Goal: Entertainment & Leisure: Browse casually

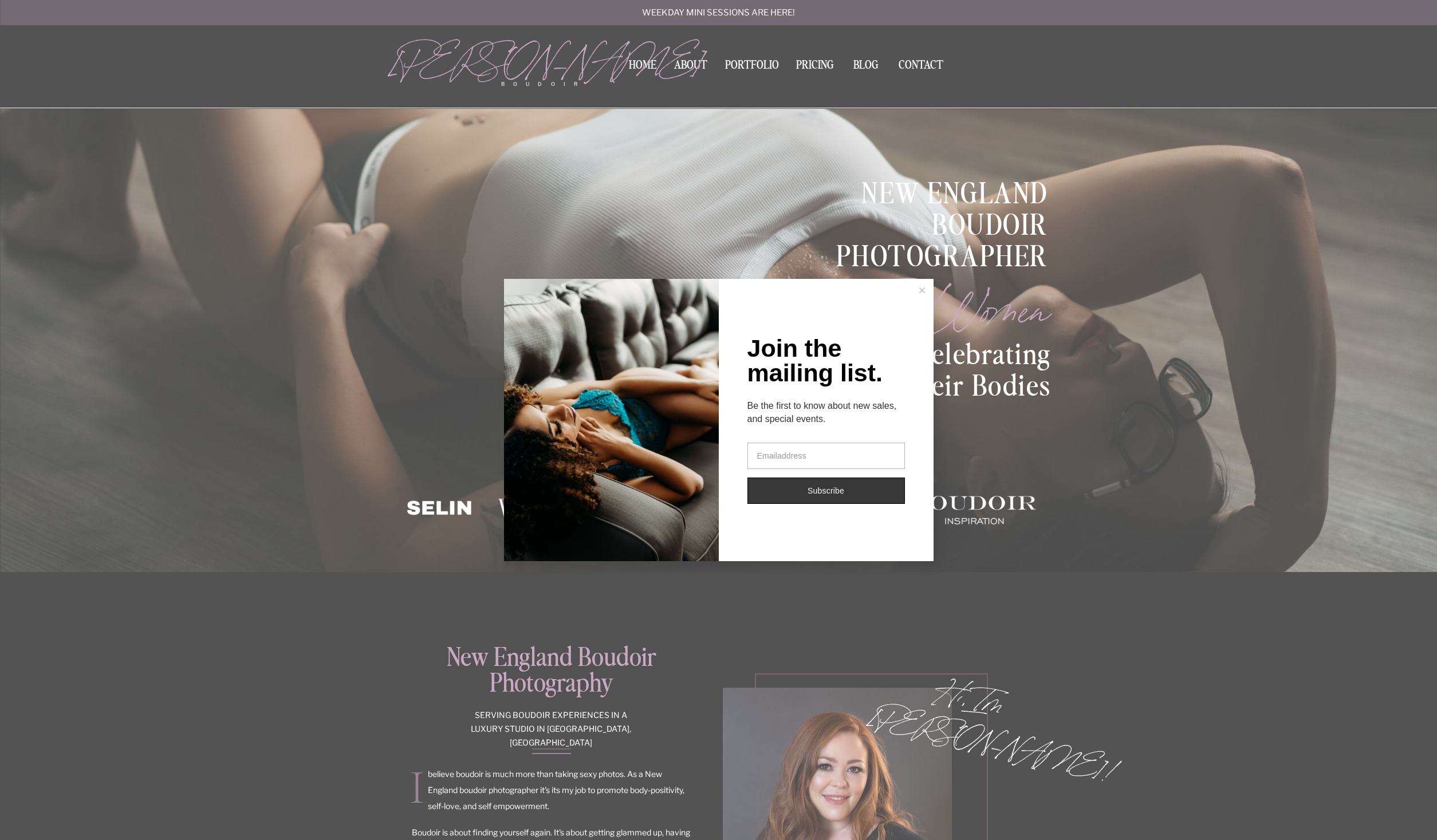
click at [750, 57] on div "Join the mailing list. Be the first to know about new sales, and special events…" at bounding box center [718, 420] width 1437 height 840
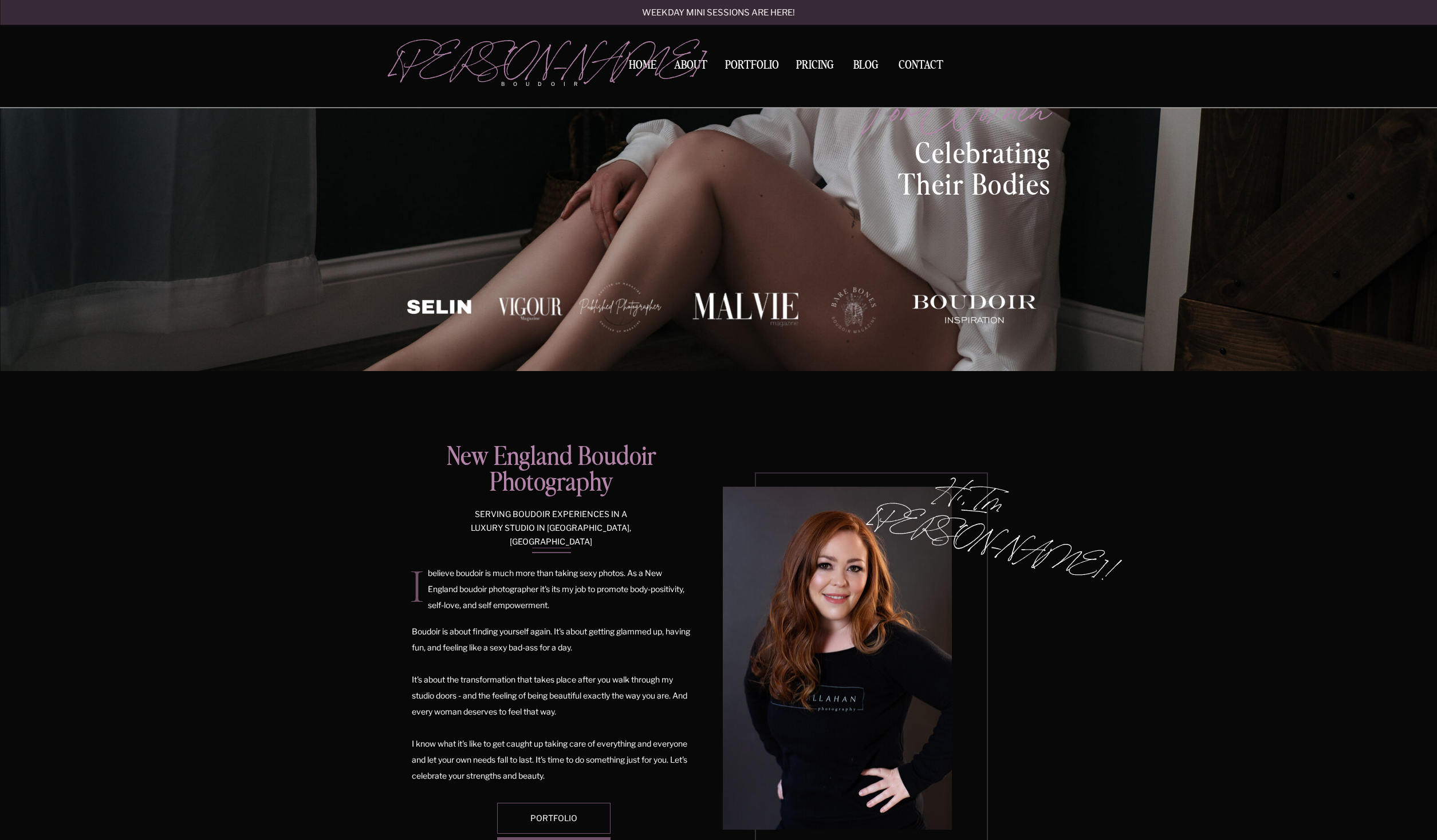
scroll to position [292, 0]
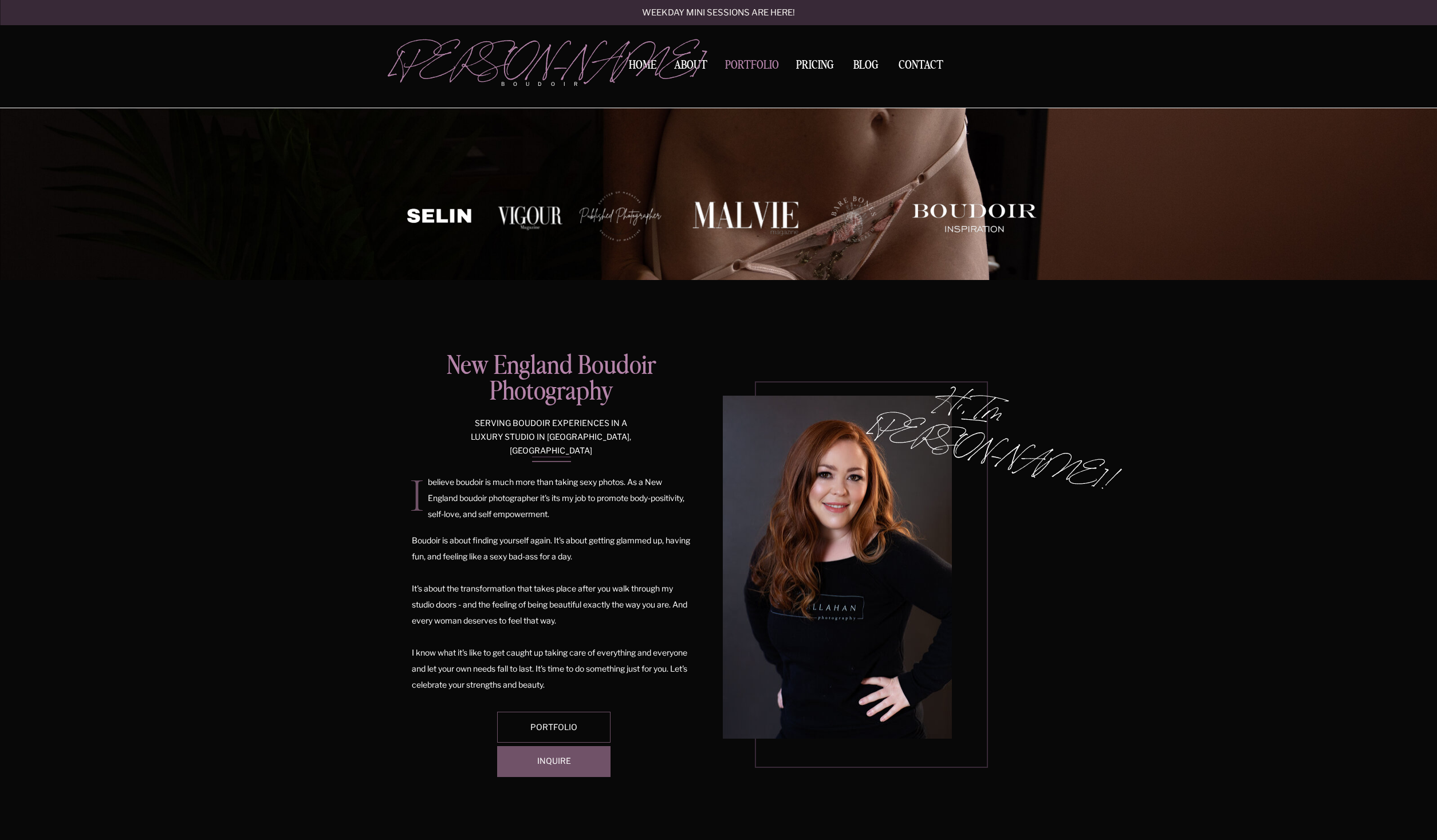
click at [732, 70] on nav "Portfolio" at bounding box center [752, 67] width 61 height 16
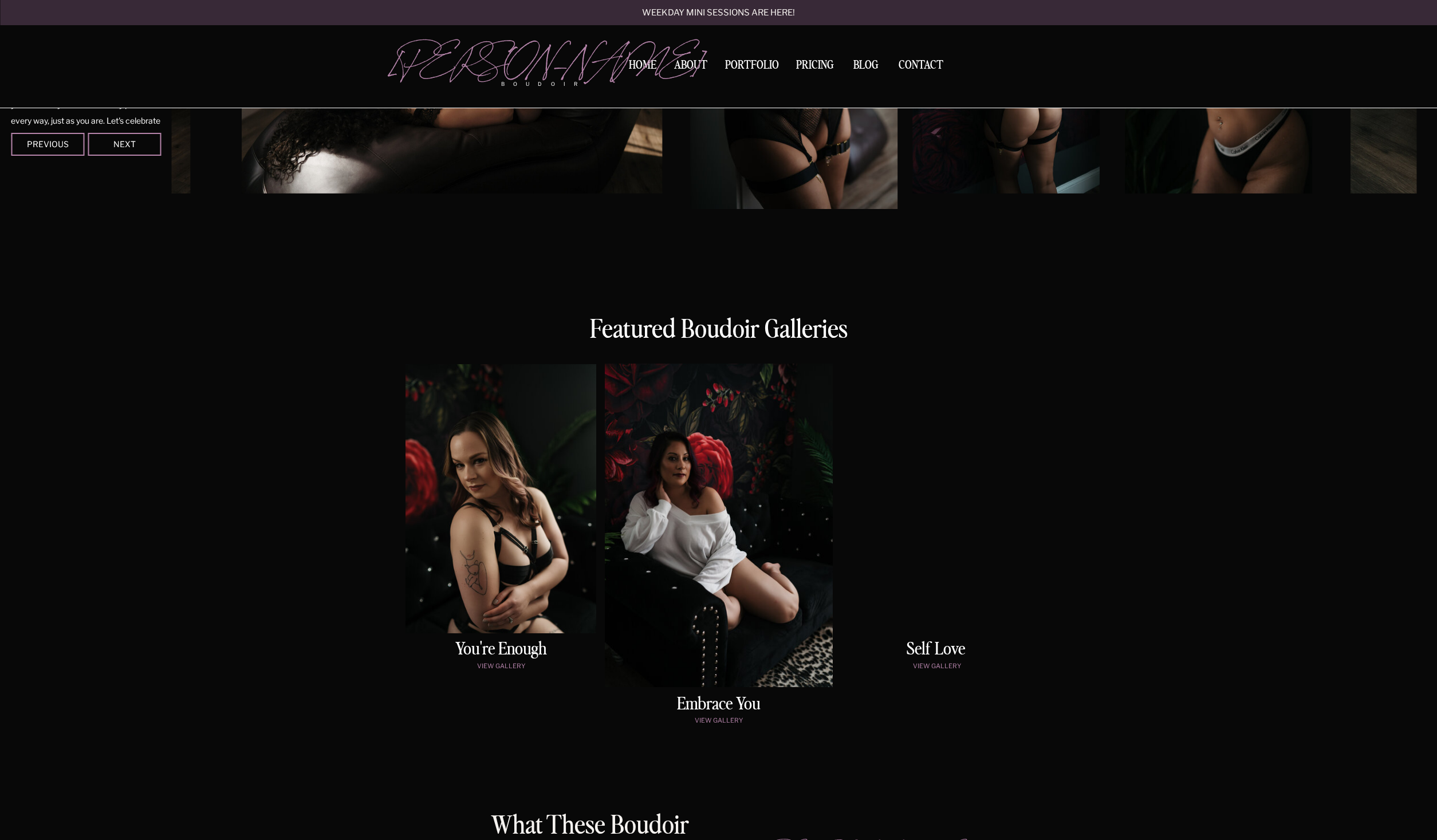
scroll to position [642, 0]
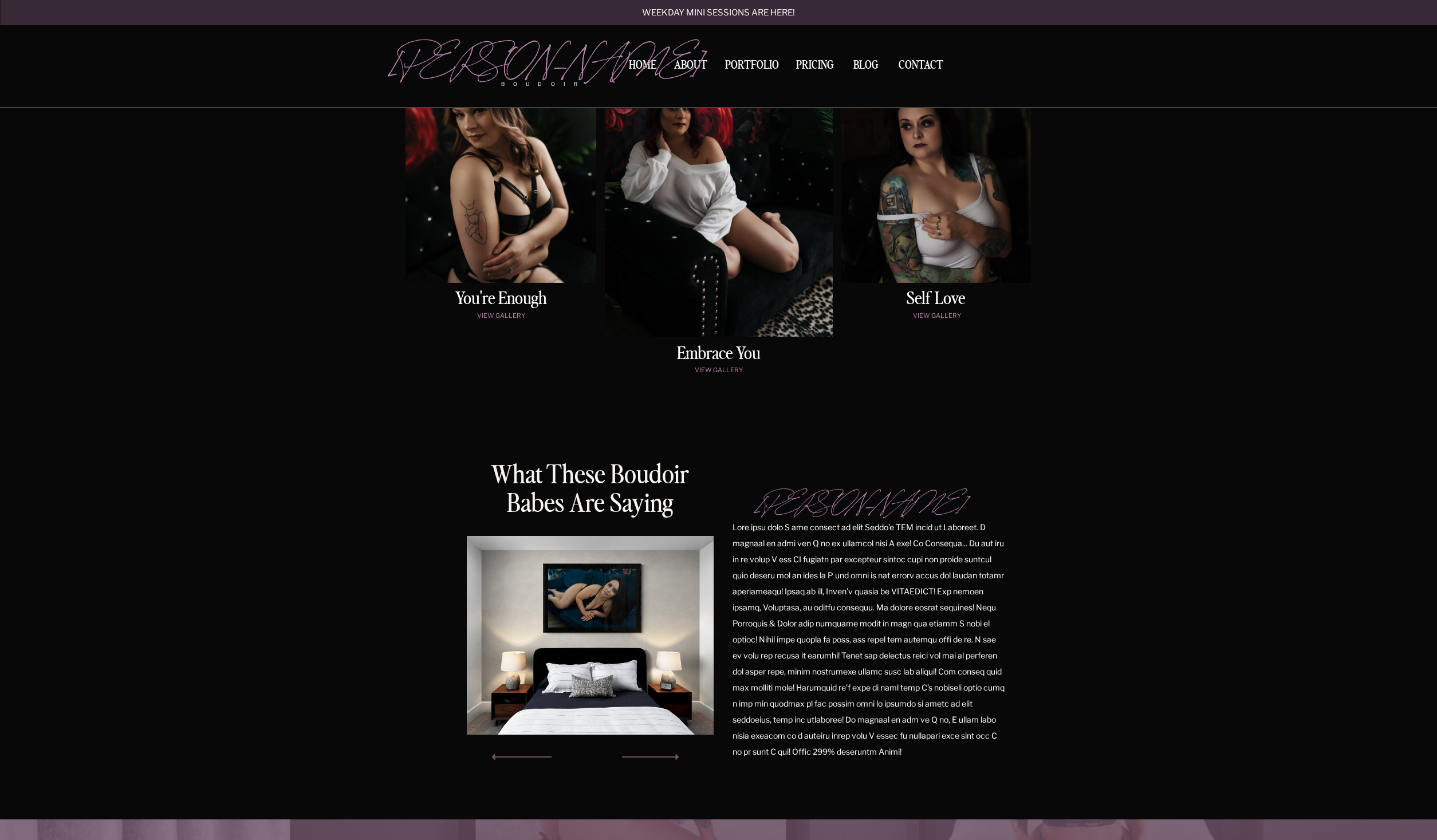
click at [489, 219] on div at bounding box center [501, 148] width 191 height 269
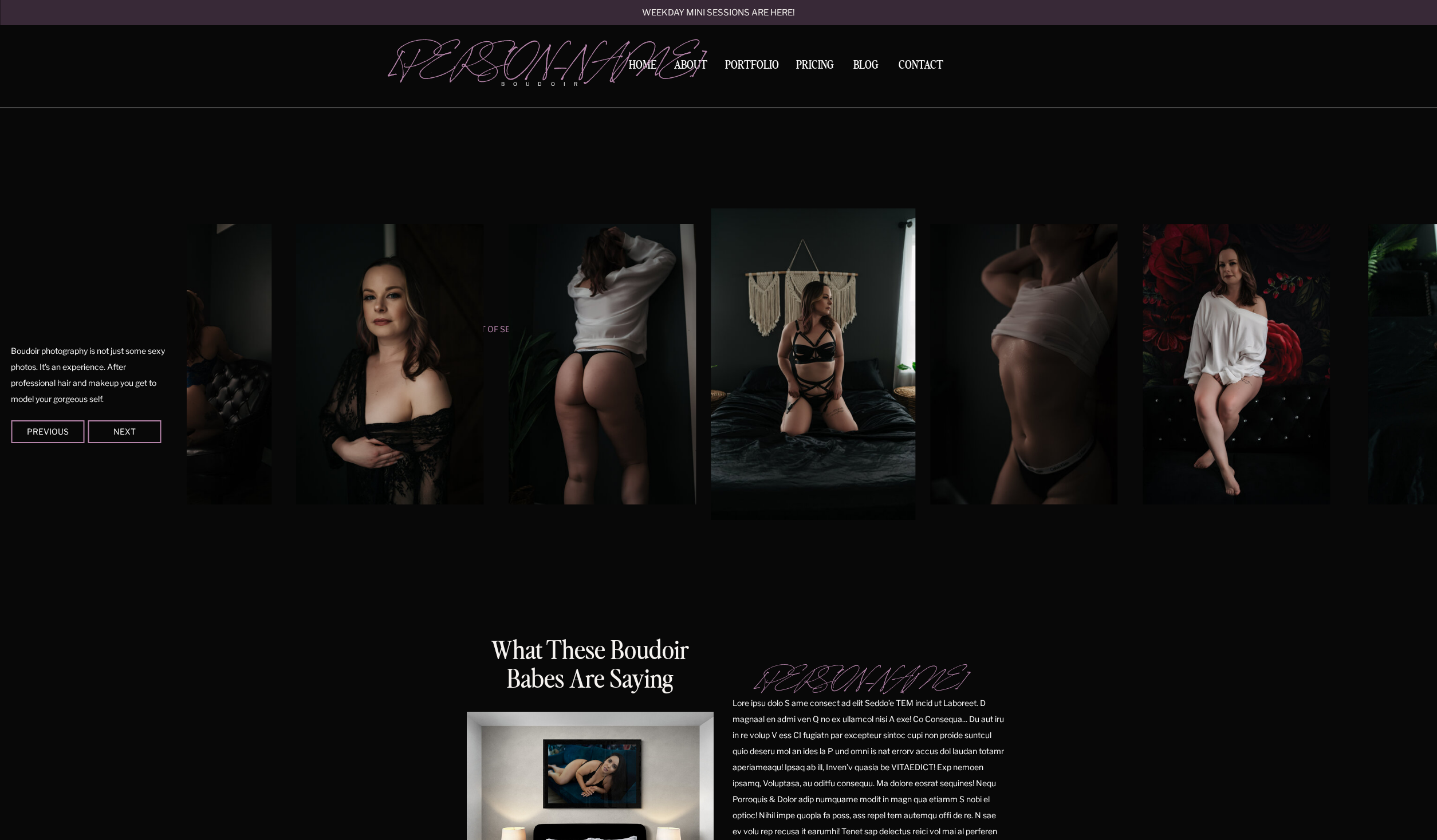
scroll to position [955, 0]
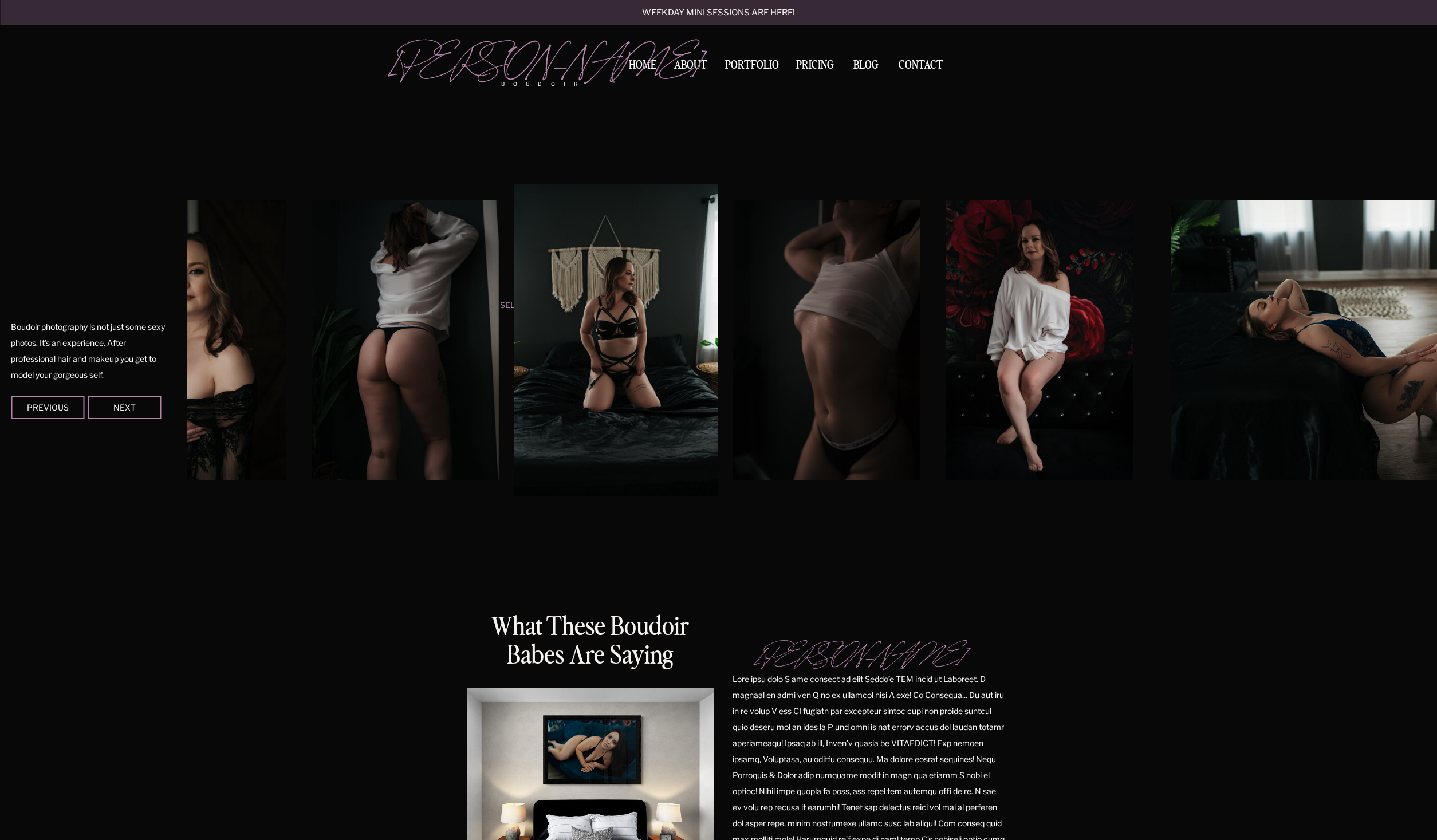
click at [946, 414] on img at bounding box center [1039, 340] width 187 height 280
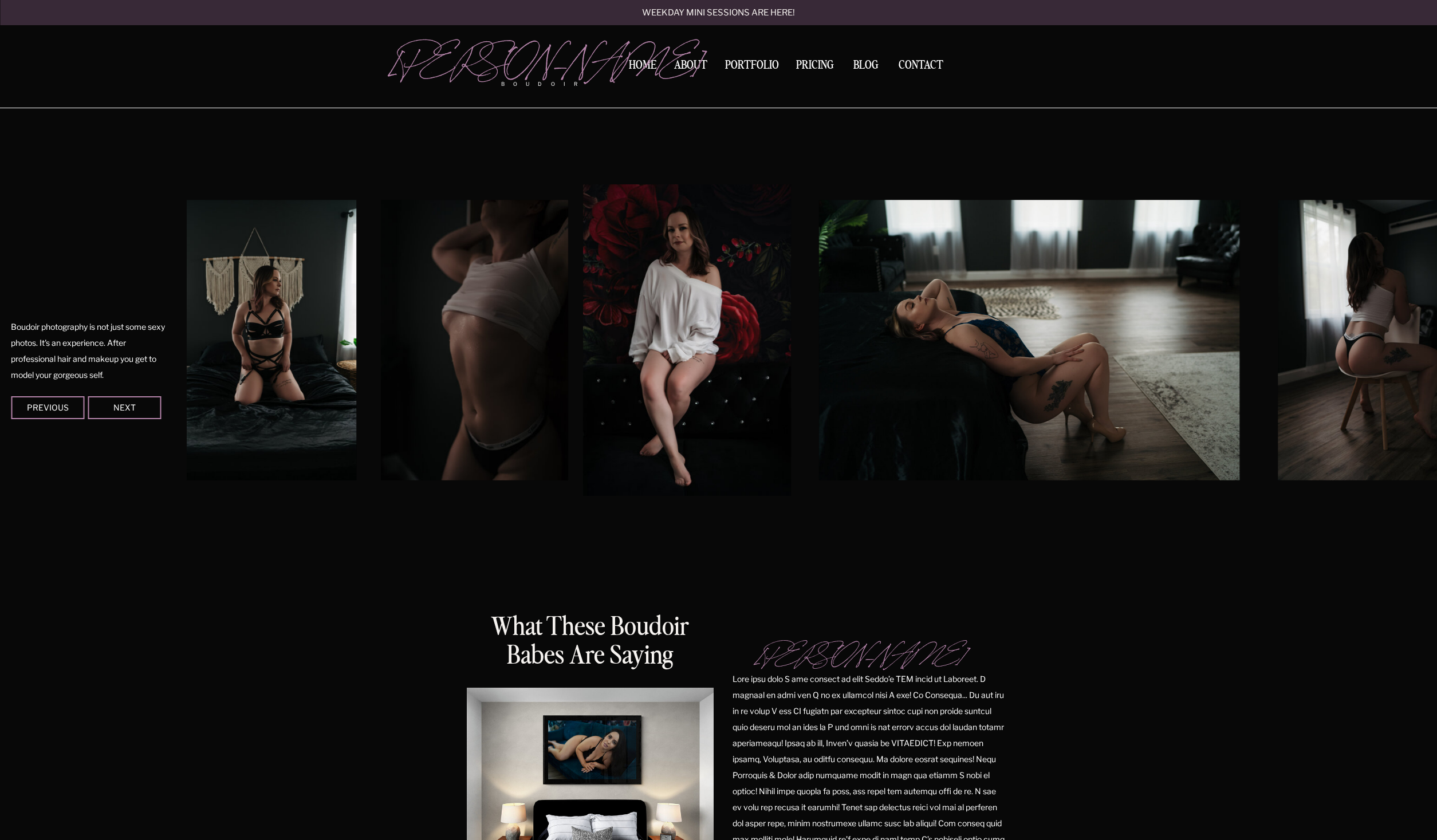
click at [819, 420] on img at bounding box center [1029, 340] width 421 height 280
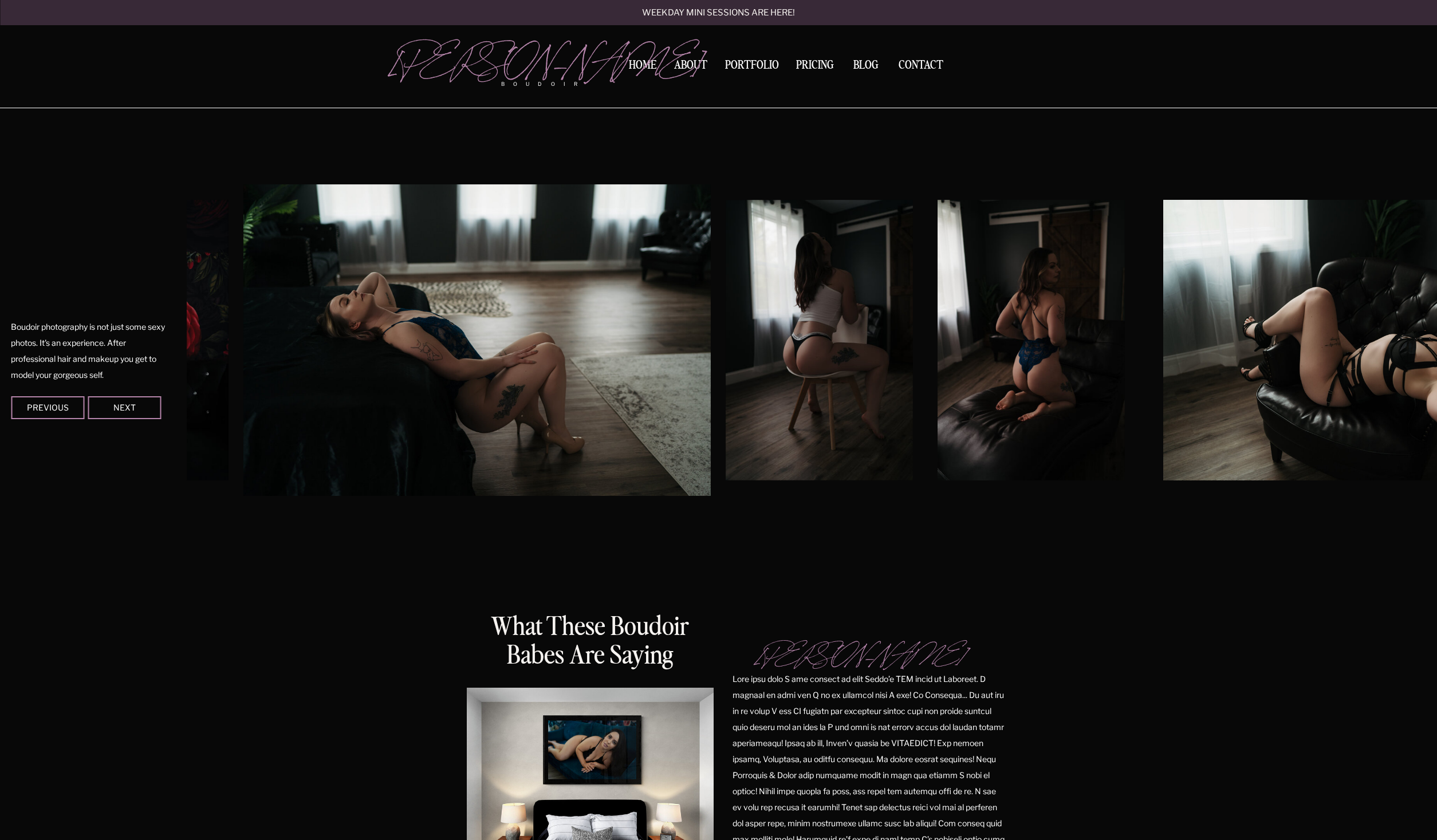
click at [617, 396] on div at bounding box center [234, 340] width 1252 height 311
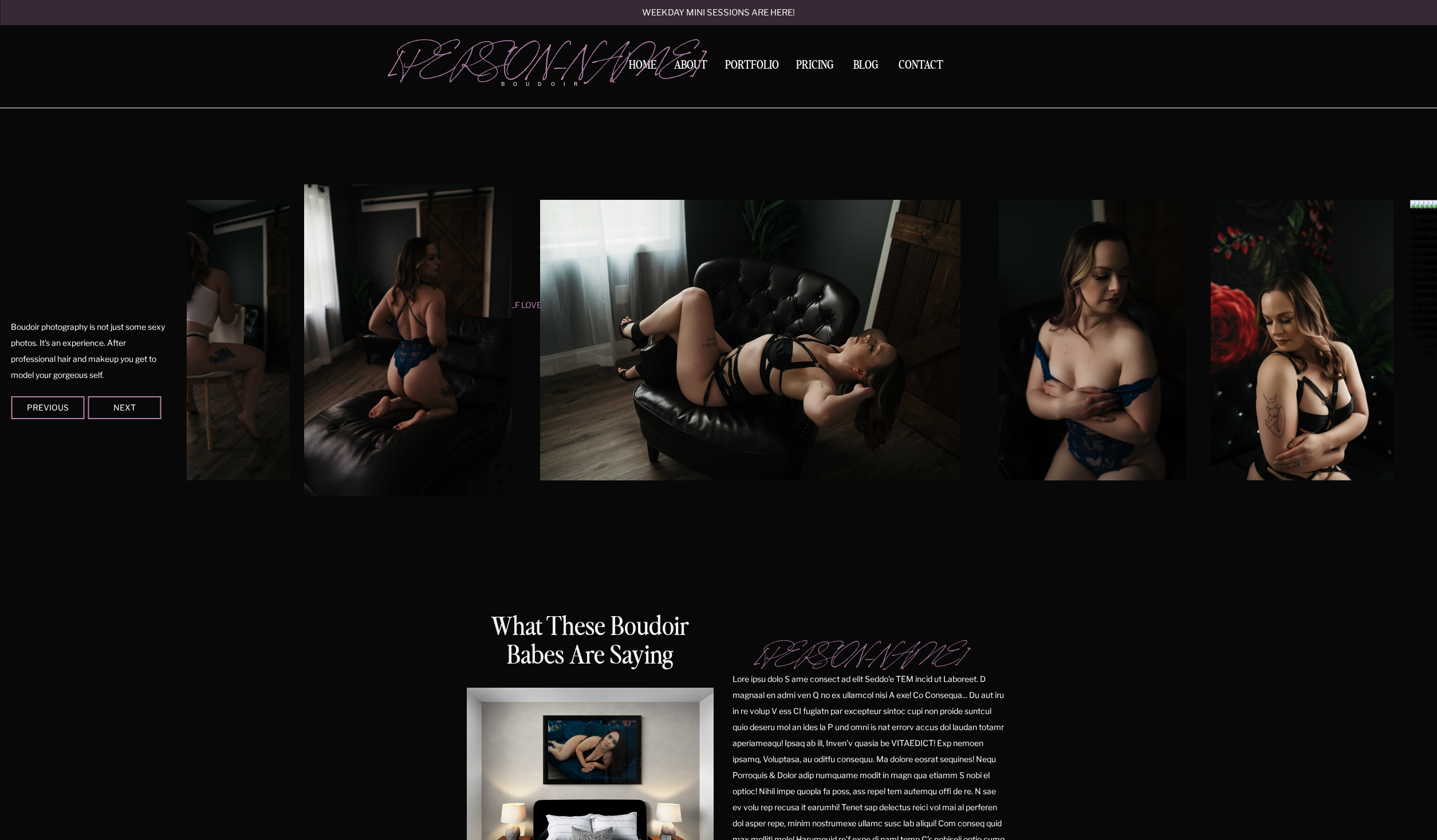
click at [540, 335] on img at bounding box center [750, 340] width 421 height 280
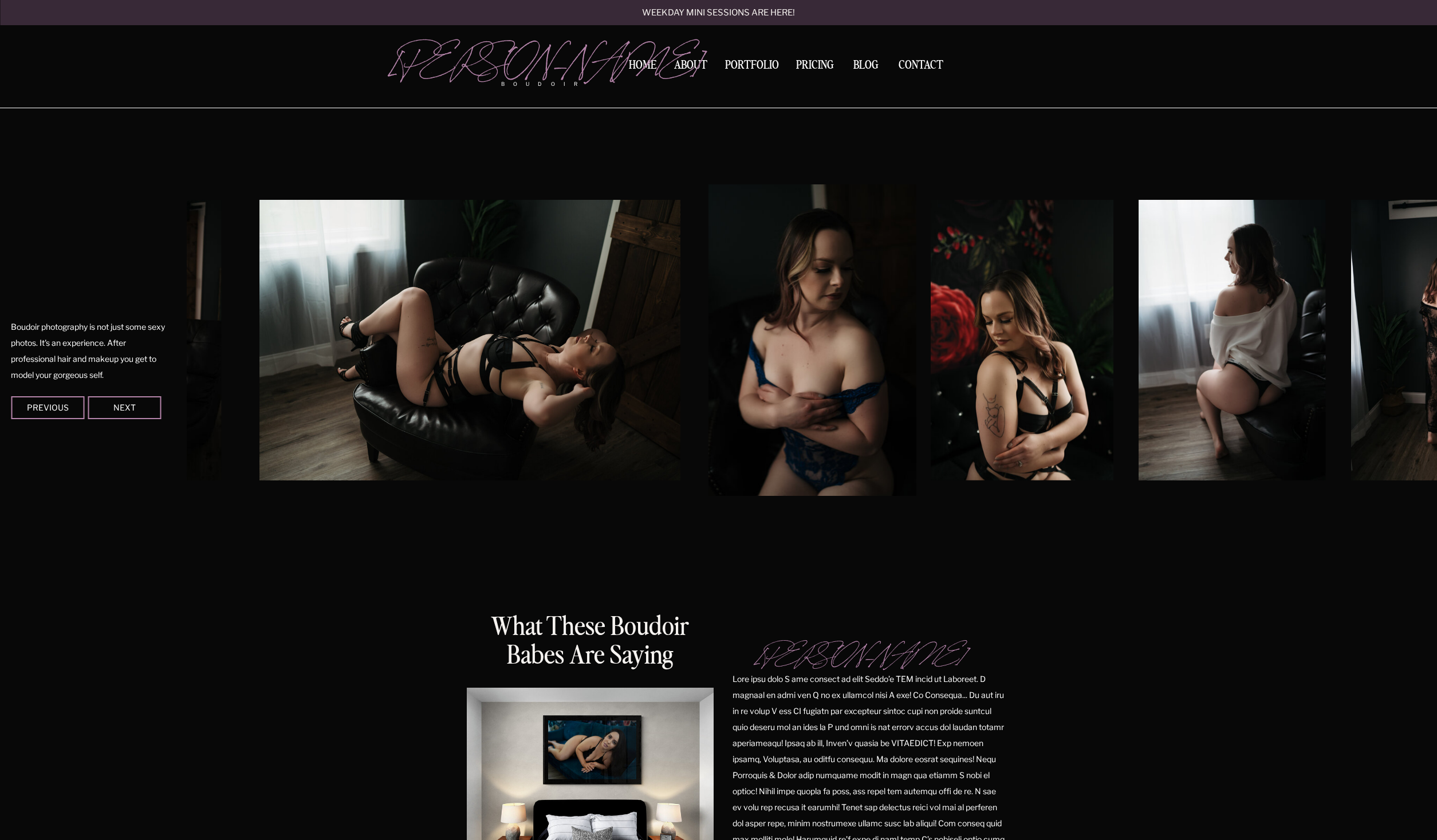
click at [221, 326] on div at bounding box center [812, 340] width 1252 height 311
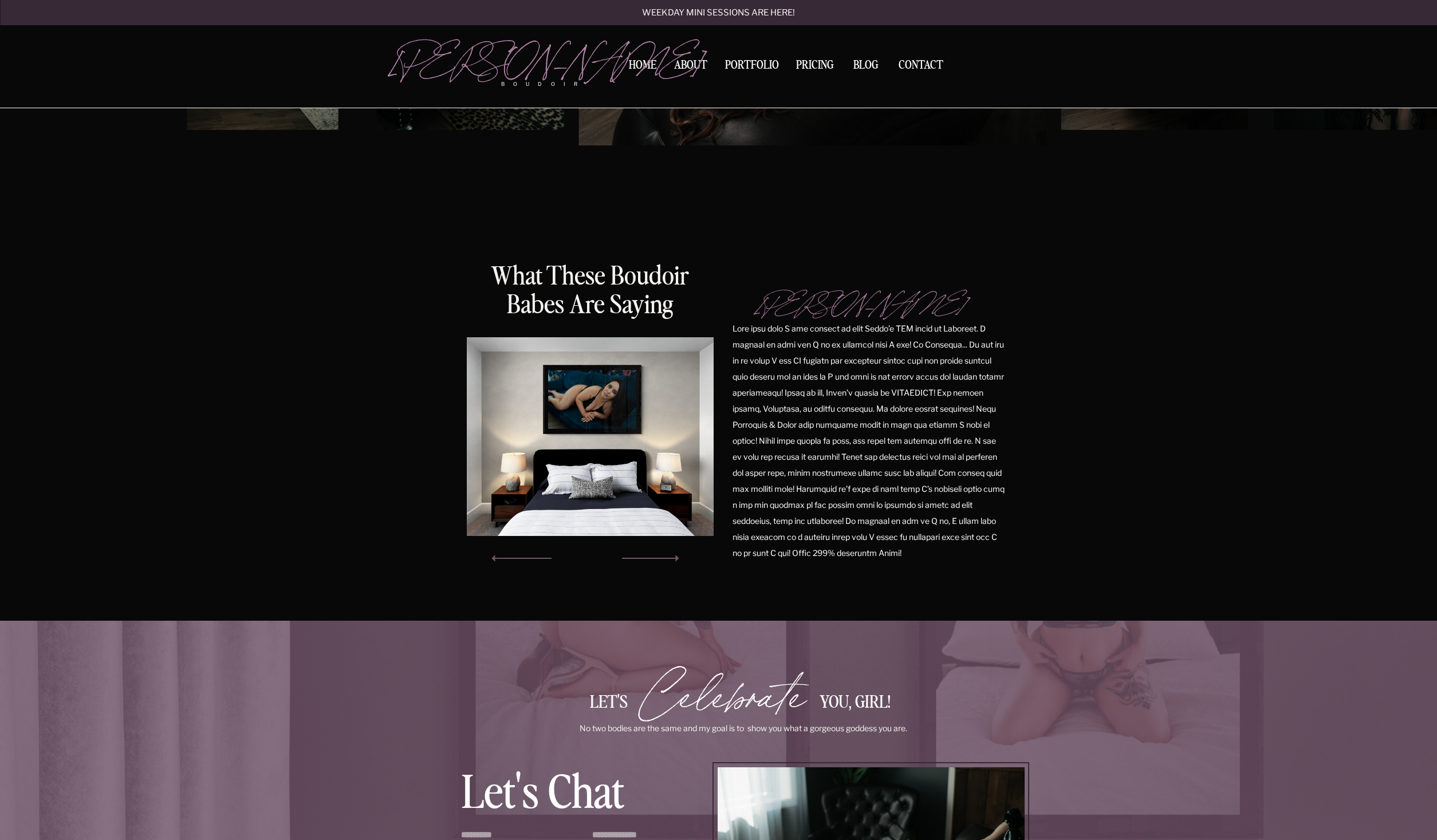
scroll to position [1597, 0]
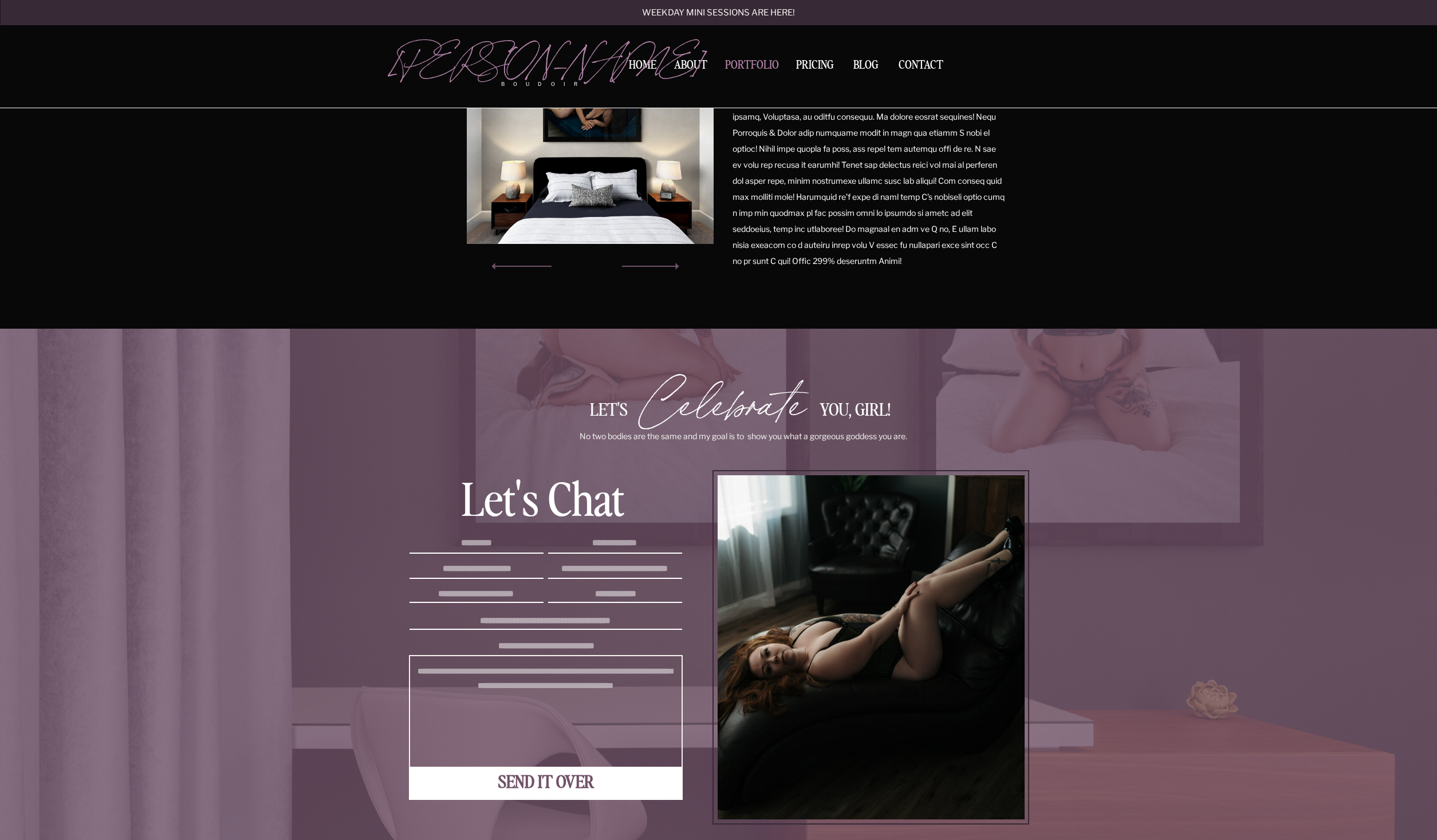
click at [757, 66] on nav "Portfolio" at bounding box center [752, 67] width 61 height 16
click at [748, 75] on nav "Portfolio" at bounding box center [752, 67] width 61 height 16
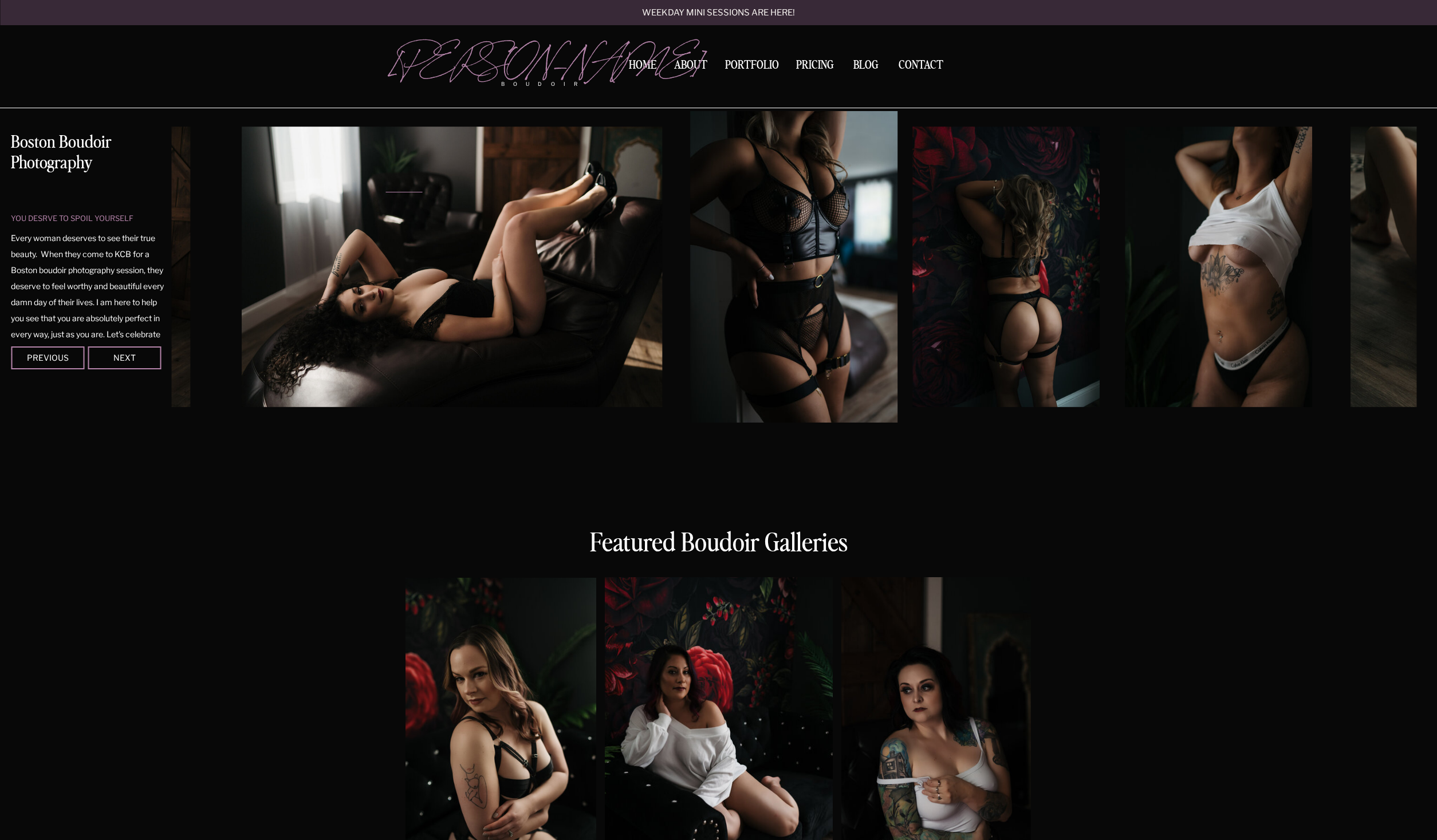
scroll to position [0, 0]
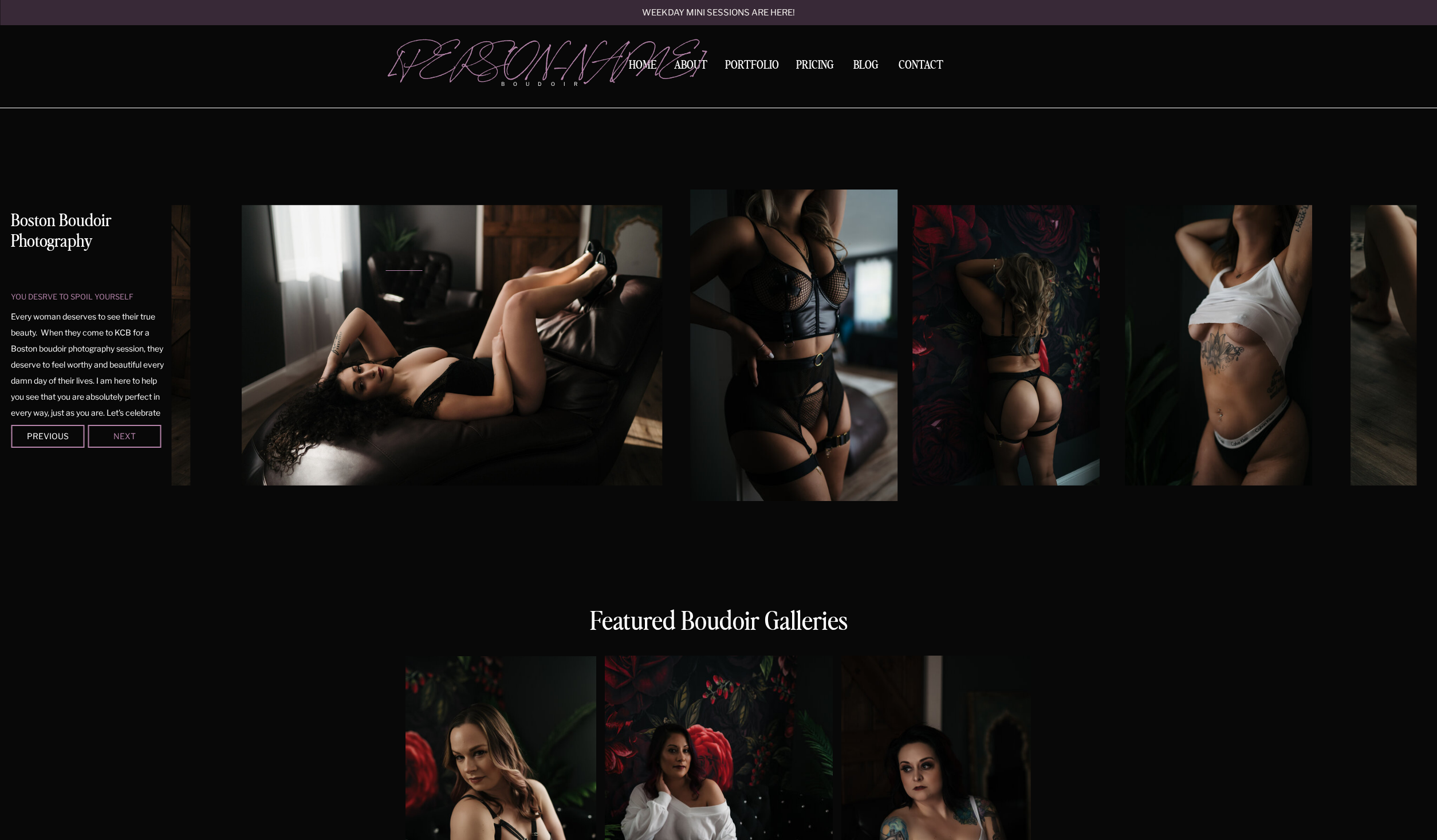
click at [107, 436] on div "Next" at bounding box center [125, 436] width 69 height 7
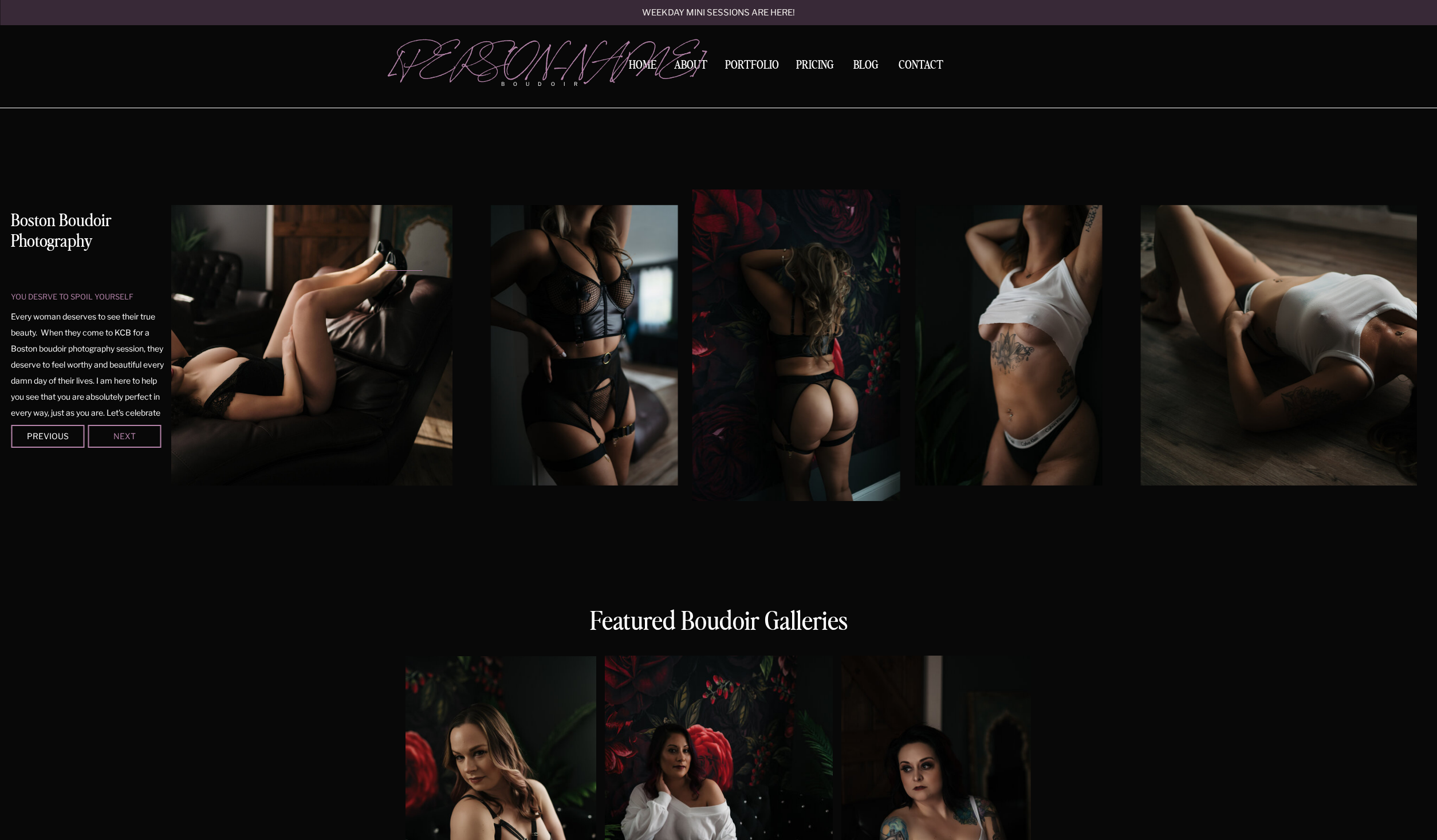
click at [107, 436] on div "Next" at bounding box center [125, 436] width 69 height 7
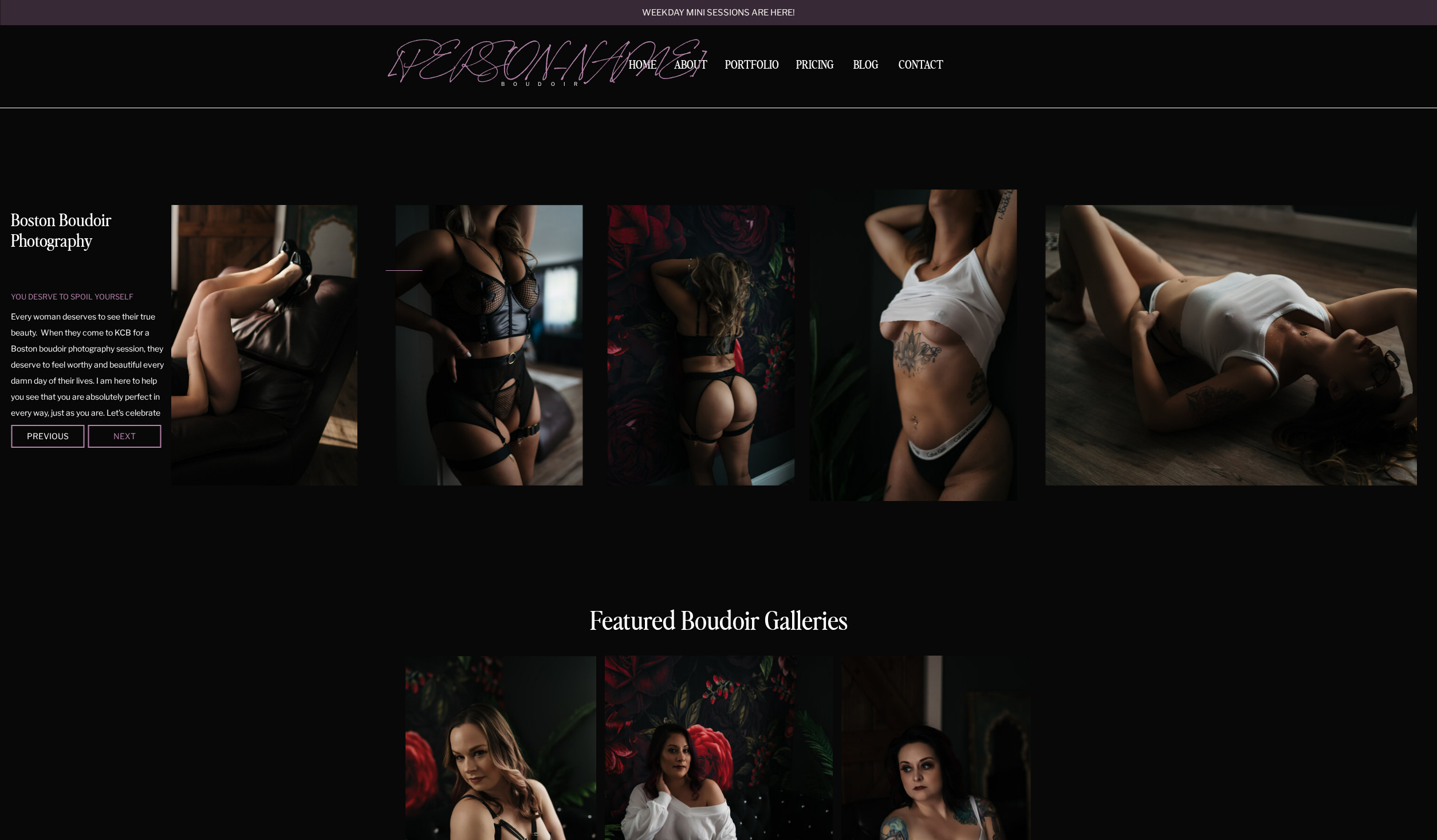
click at [107, 436] on div "Next" at bounding box center [125, 436] width 69 height 7
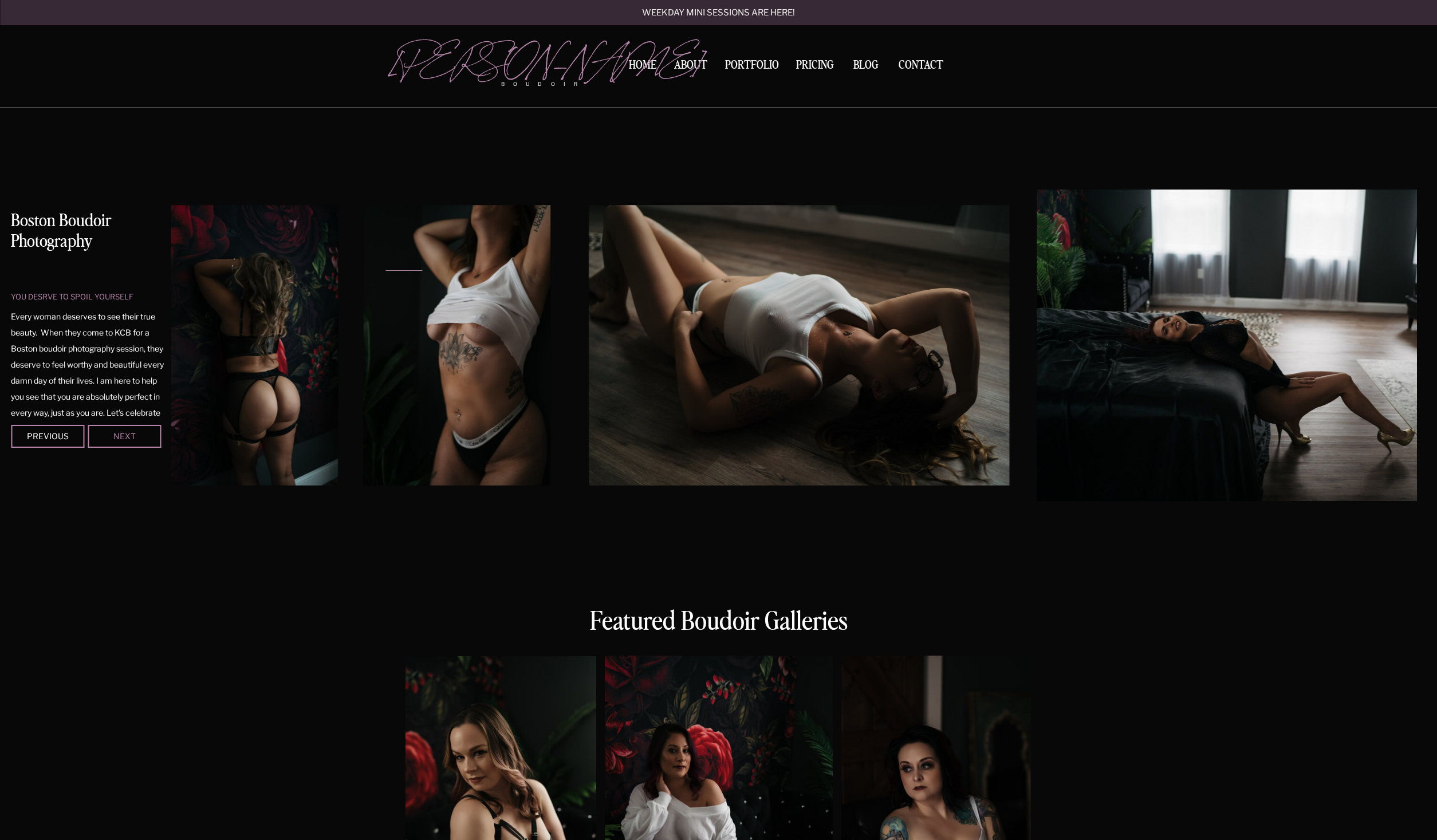
click at [107, 436] on div "Next" at bounding box center [125, 436] width 69 height 7
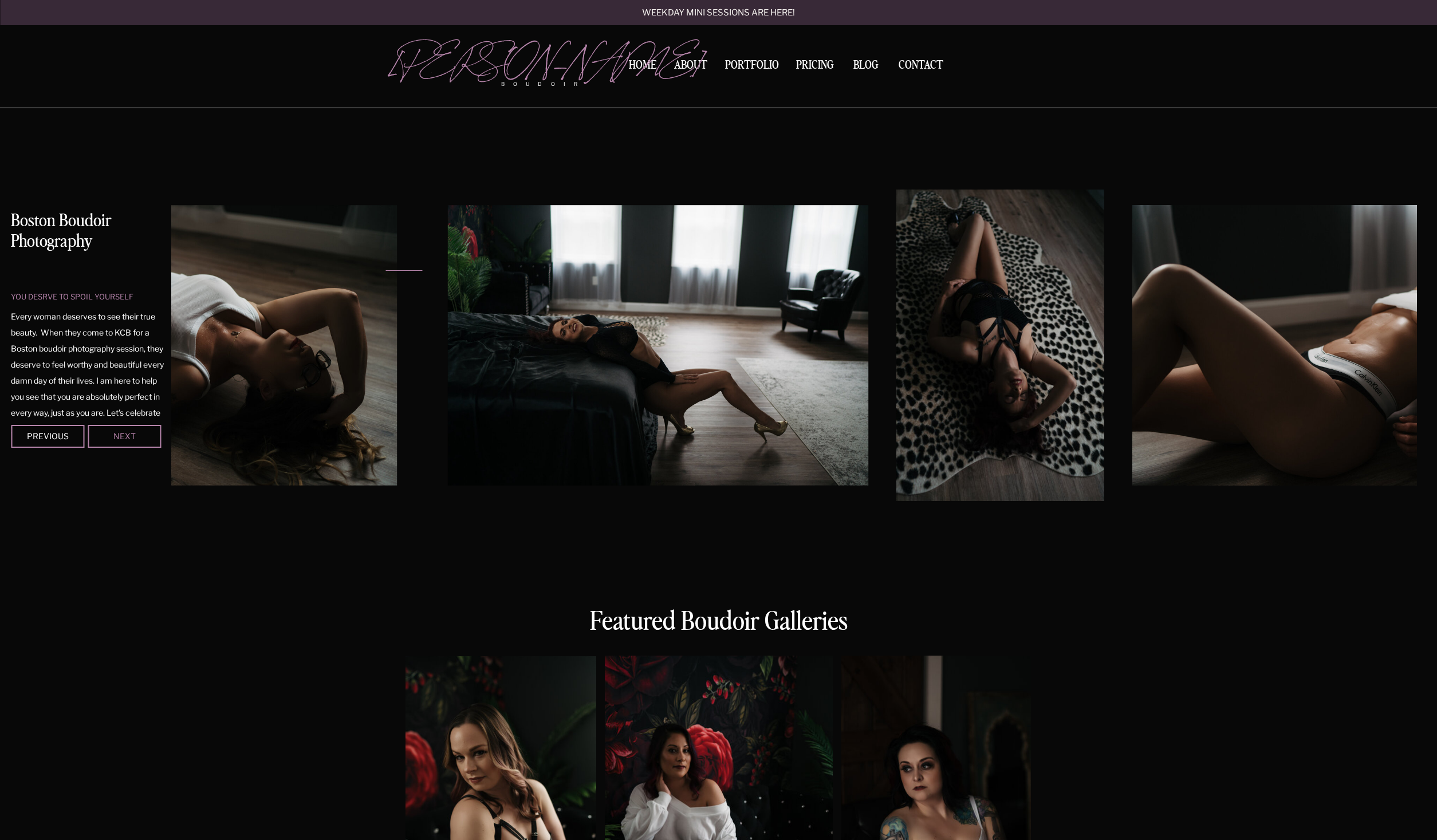
click at [107, 436] on div "Next" at bounding box center [125, 436] width 69 height 7
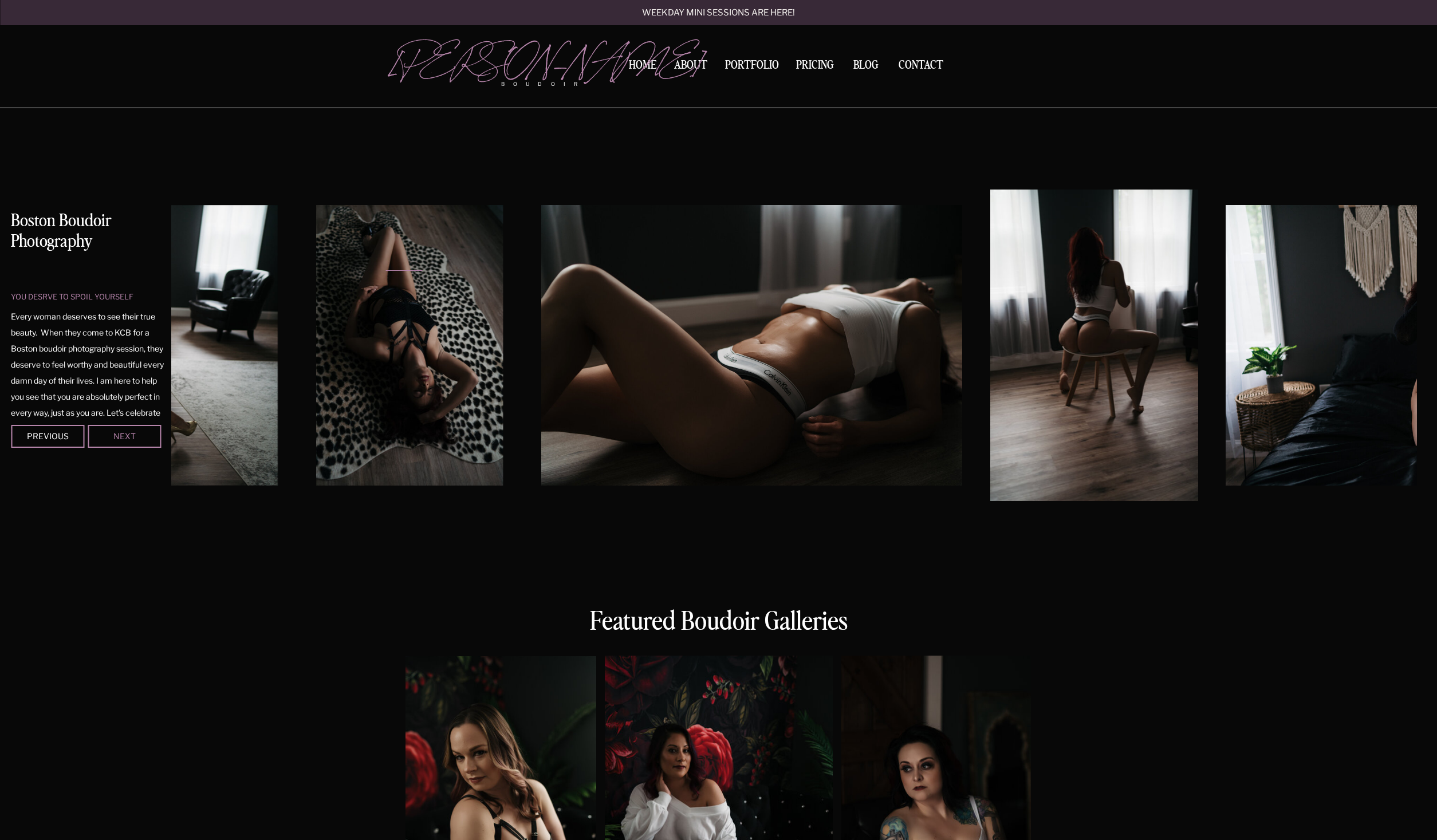
click at [107, 436] on div "Next" at bounding box center [125, 436] width 69 height 7
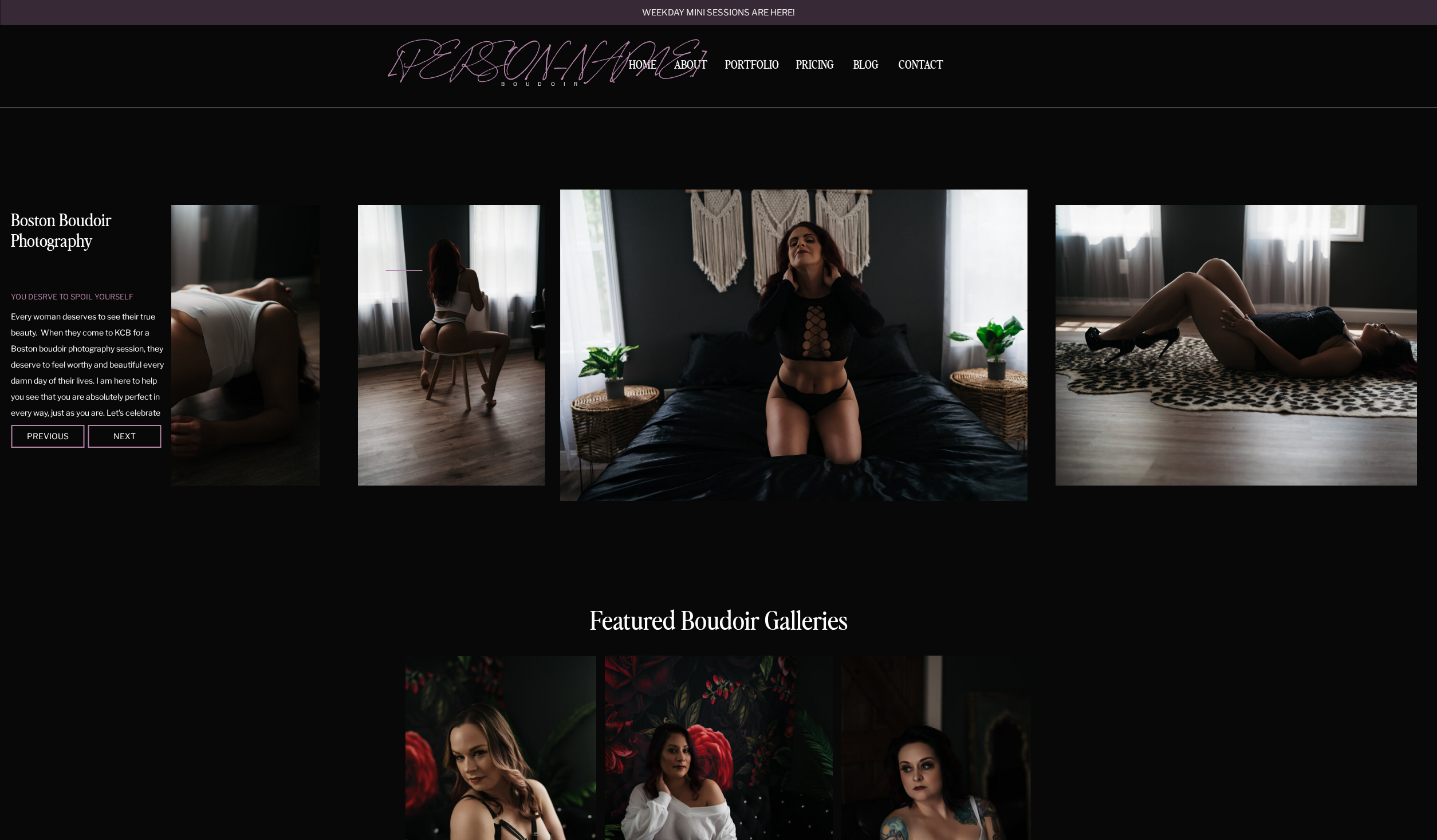
click at [914, 746] on div at bounding box center [935, 790] width 189 height 270
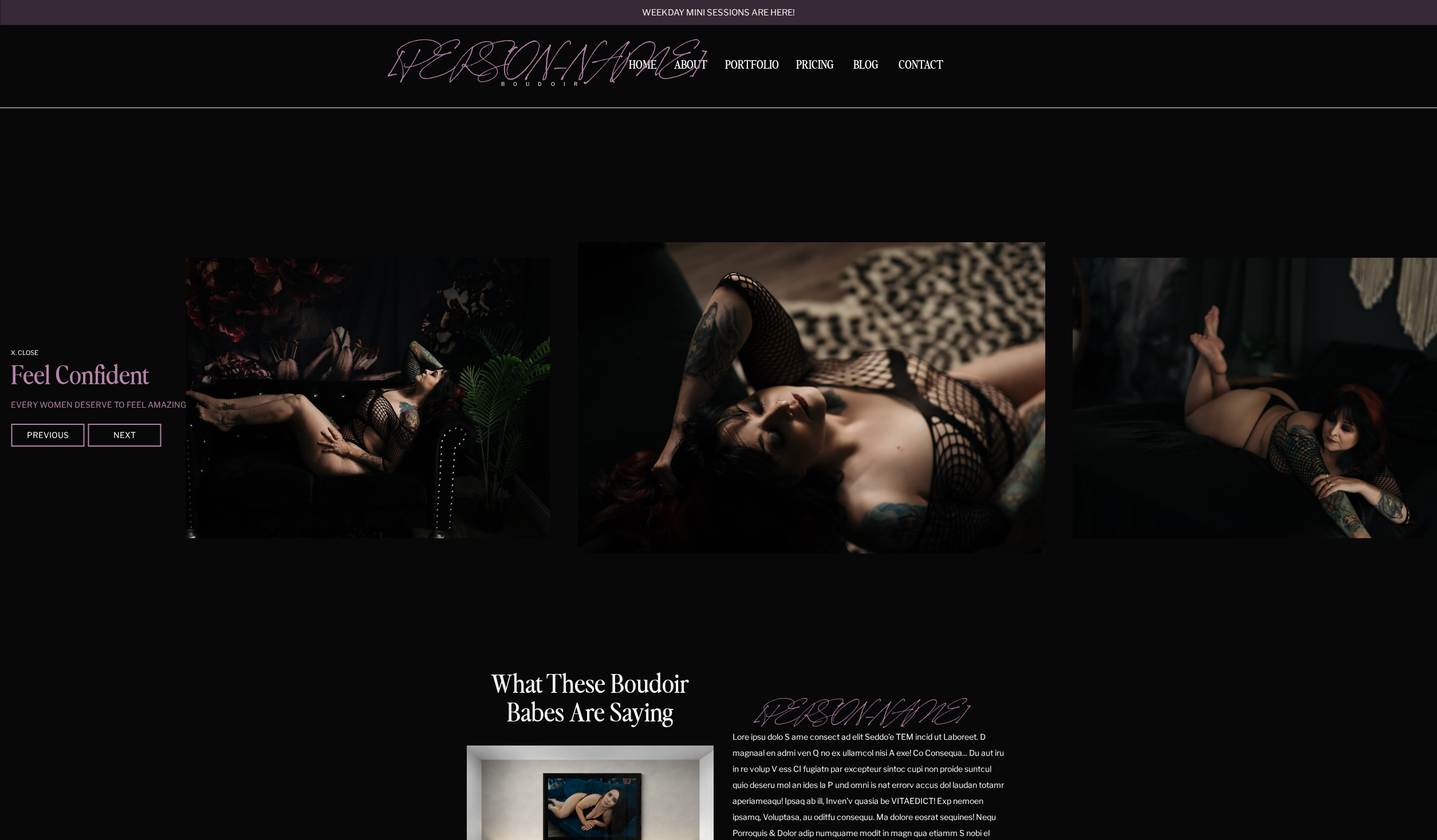
scroll to position [1360, 0]
drag, startPoint x: 252, startPoint y: 572, endPoint x: 212, endPoint y: 564, distance: 40.8
click at [221, 565] on div "Contact BLOG Pricing Portfolio About Home boudoir [GEOGRAPHIC_DATA][PERSON_NAME…" at bounding box center [718, 300] width 1437 height 3321
click at [578, 430] on img at bounding box center [812, 398] width 467 height 311
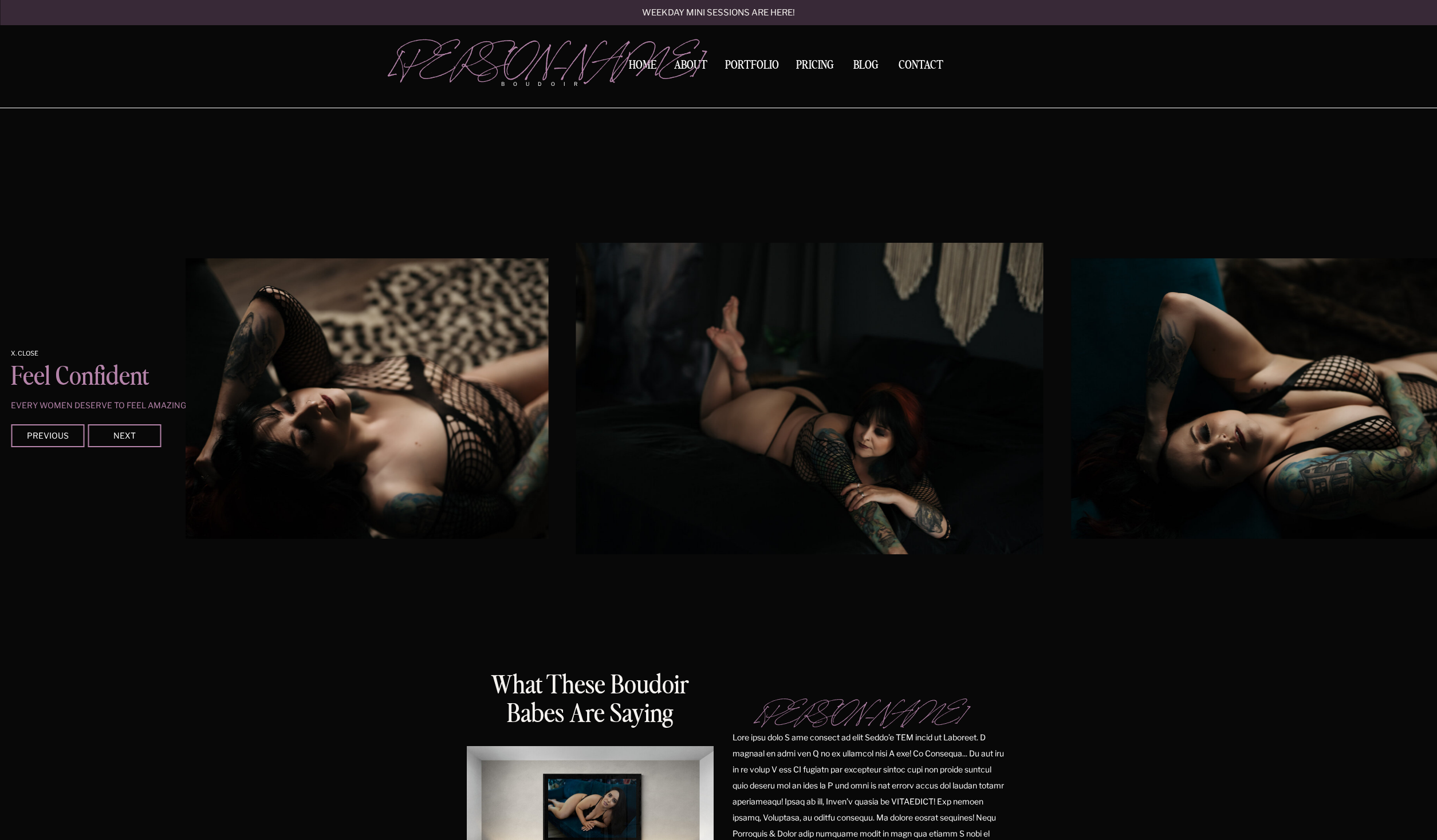
click at [616, 379] on img at bounding box center [810, 398] width 467 height 311
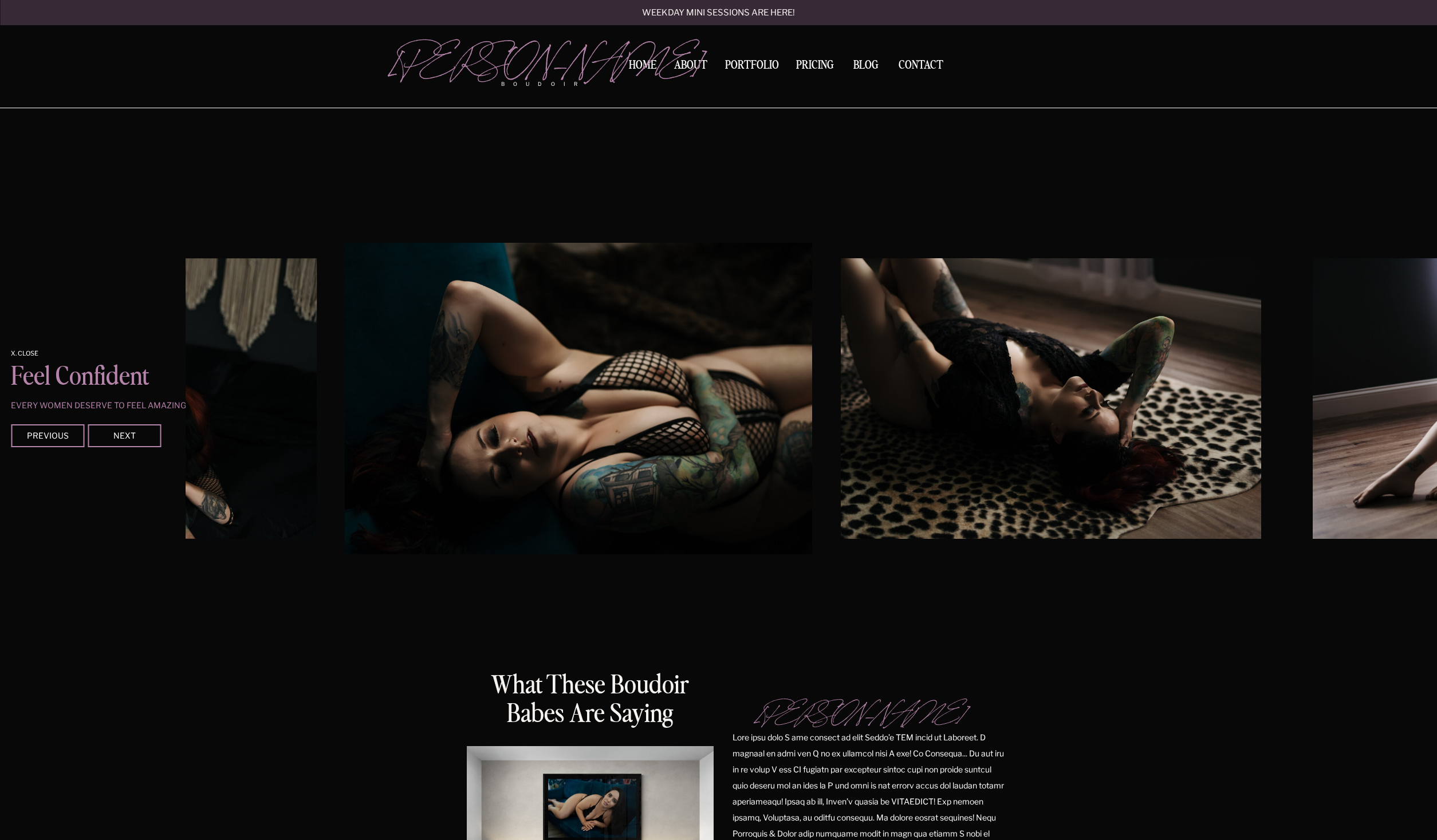
click at [636, 332] on img at bounding box center [579, 398] width 467 height 311
